Goal: Information Seeking & Learning: Learn about a topic

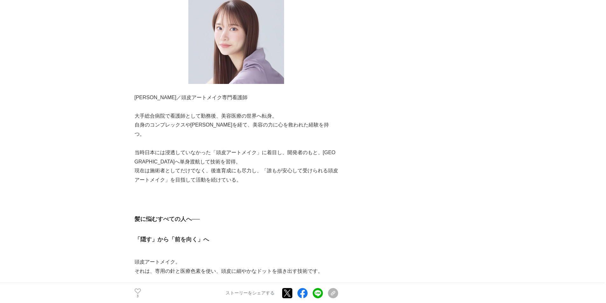
scroll to position [461, 0]
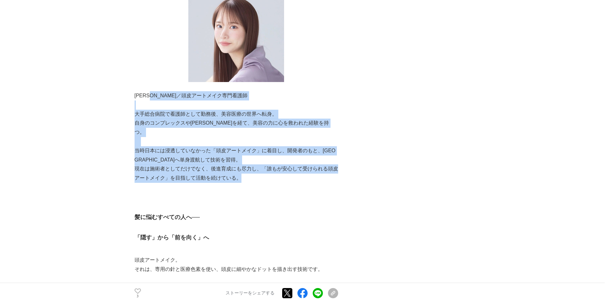
drag, startPoint x: 161, startPoint y: 74, endPoint x: 249, endPoint y: 147, distance: 113.9
copy div "頭皮アートメイク専門看護師 大手総合病院で看護師として勤務後、美容医療の世界へ転身。 自身のコンプレックスや[PERSON_NAME]を経て、美容の力に心を救…"
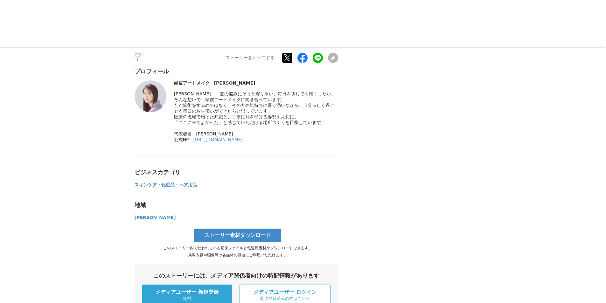
scroll to position [2141, 0]
drag, startPoint x: 243, startPoint y: 112, endPoint x: 194, endPoint y: 109, distance: 50.1
click at [194, 137] on div "公式HP： [URL][DOMAIN_NAME]" at bounding box center [256, 140] width 164 height 6
copy link "[URL][DOMAIN_NAME]"
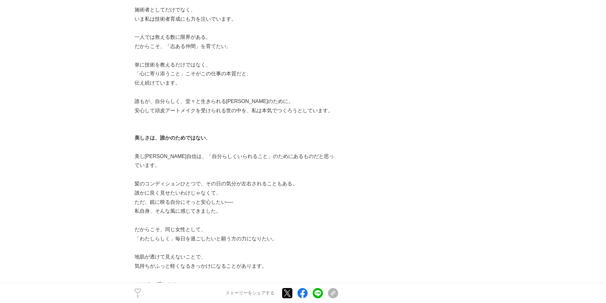
scroll to position [1814, 0]
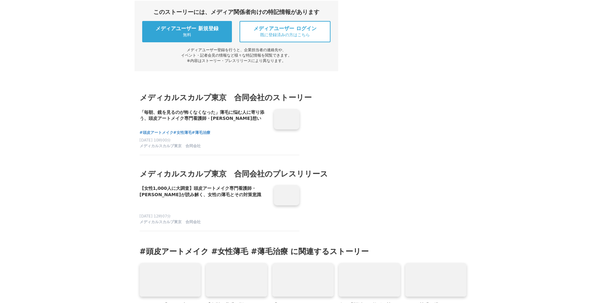
scroll to position [2405, 0]
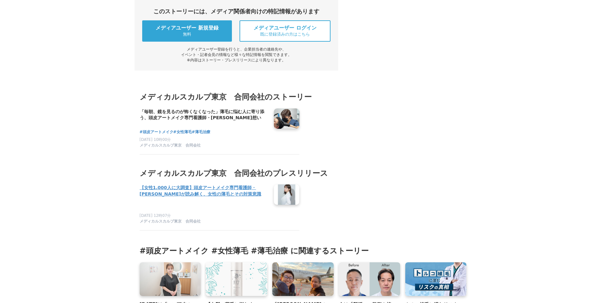
click at [201, 185] on h4 "【女性1,000人に大調査】頭皮アートメイク専門看護師・[PERSON_NAME]が読み解く、女性の薄毛とその対策意識" at bounding box center [204, 191] width 129 height 13
